Goal: Find specific page/section: Find specific page/section

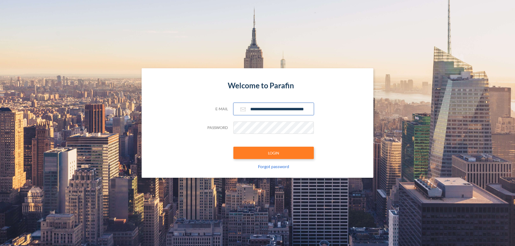
type input "**********"
click at [273, 153] on button "LOGIN" at bounding box center [273, 153] width 80 height 12
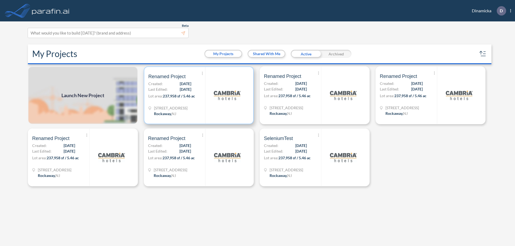
scroll to position [1, 0]
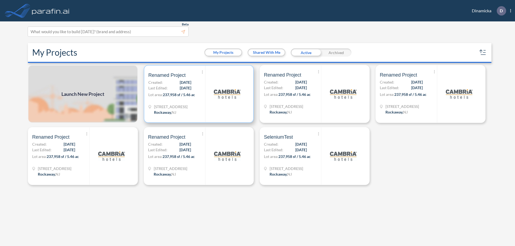
click at [199, 94] on p "Lot area: 237,958 sf / 5.46 ac" at bounding box center [176, 96] width 57 height 8
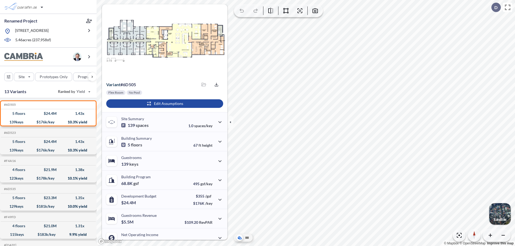
scroll to position [27, 0]
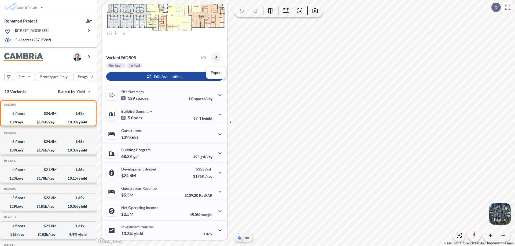
click at [215, 58] on icon "button" at bounding box center [215, 57] width 3 height 3
